Goal: Information Seeking & Learning: Check status

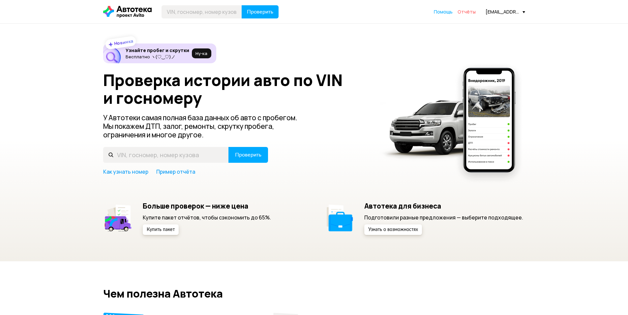
click at [467, 12] on span "Отчёты" at bounding box center [467, 12] width 18 height 6
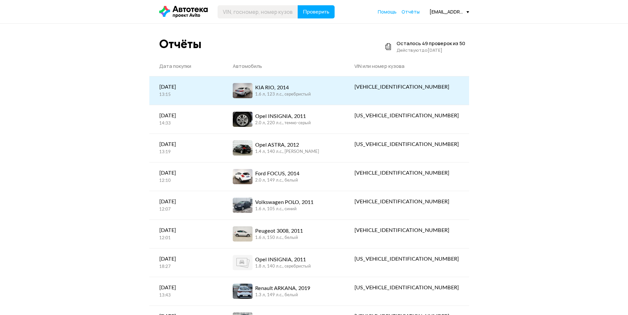
click at [311, 89] on div "KIA RIO, 2014" at bounding box center [283, 88] width 56 height 8
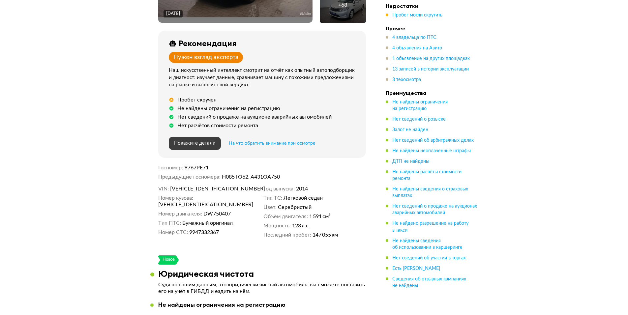
scroll to position [220, 0]
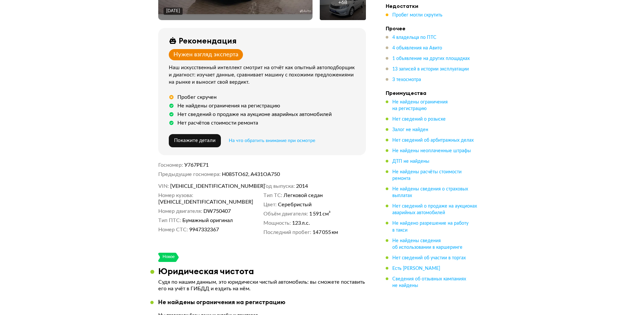
click at [211, 183] on span "[VEHICLE_IDENTIFICATION_NUMBER]" at bounding box center [208, 186] width 76 height 7
copy span "[VEHICLE_IDENTIFICATION_NUMBER]"
